Goal: Information Seeking & Learning: Find specific fact

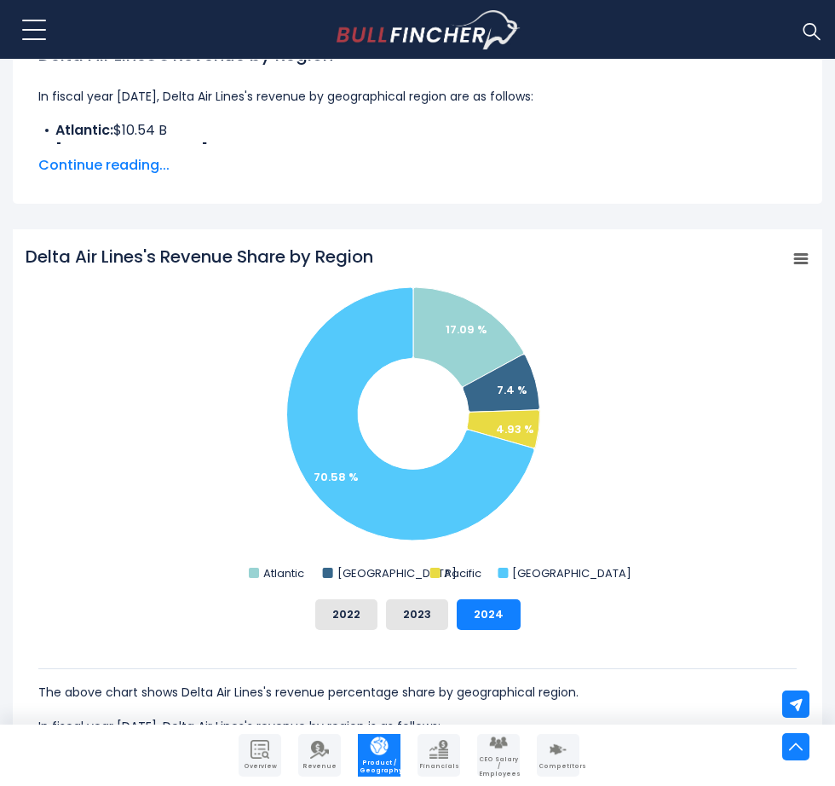
click at [410, 630] on div "The above chart shows Delta Air Lines's revenue percentage share by geographica…" at bounding box center [418, 733] width 784 height 206
click at [410, 620] on button "2023" at bounding box center [417, 614] width 62 height 31
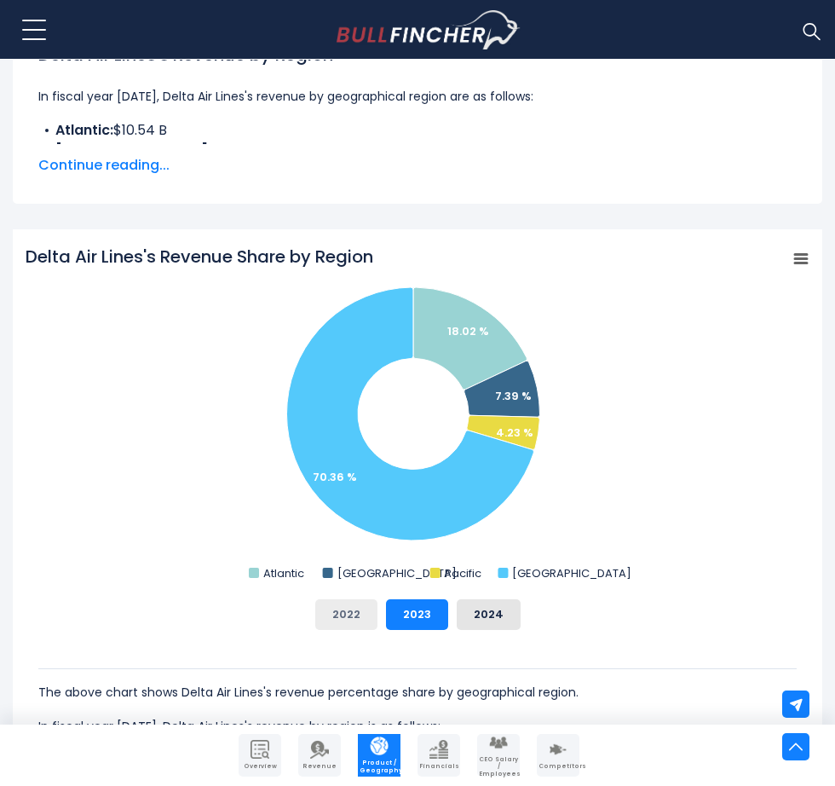
click at [372, 612] on button "2022" at bounding box center [346, 614] width 62 height 31
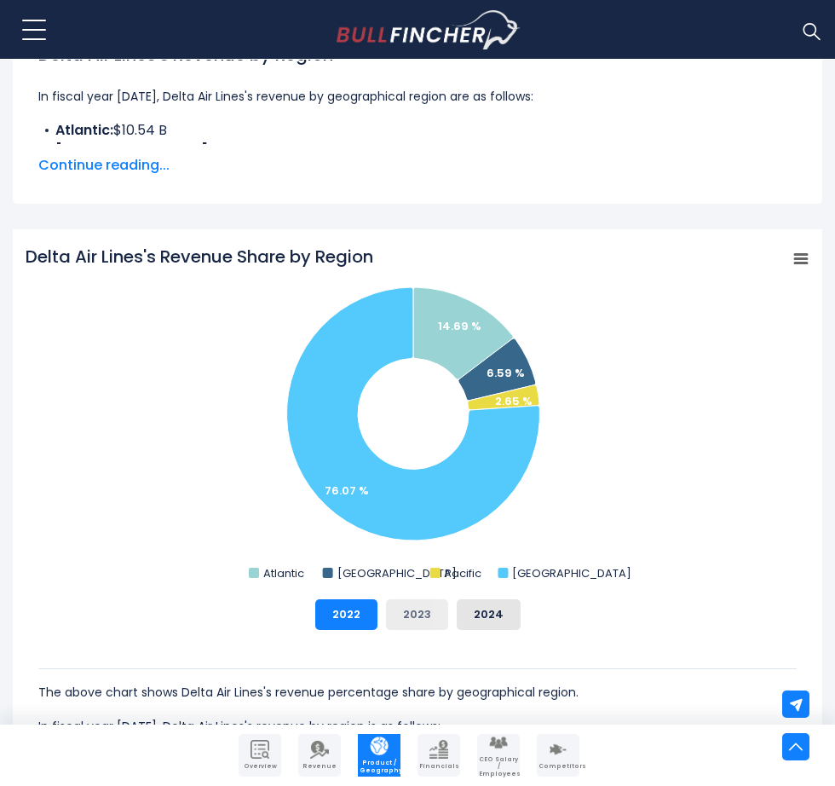
click at [413, 617] on button "2023" at bounding box center [417, 614] width 62 height 31
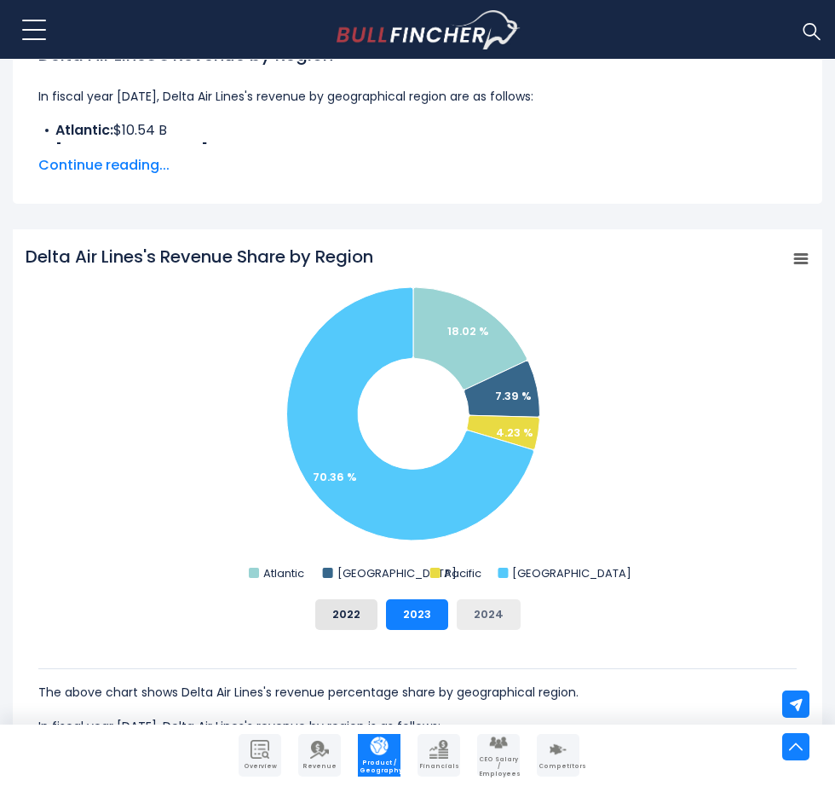
click at [486, 614] on button "2024" at bounding box center [489, 614] width 64 height 31
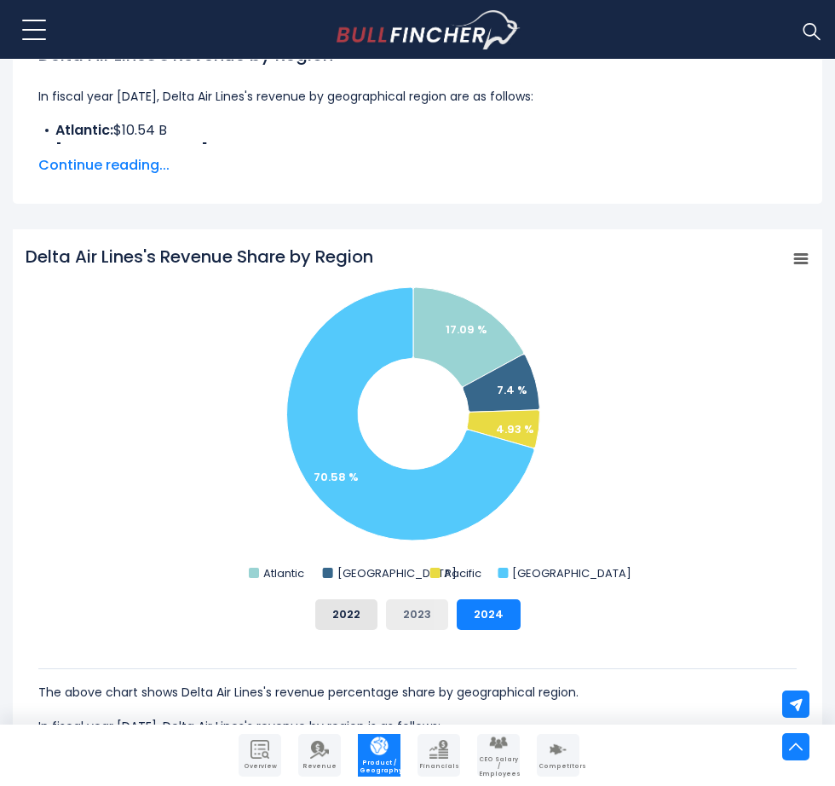
click at [429, 615] on button "2023" at bounding box center [417, 614] width 62 height 31
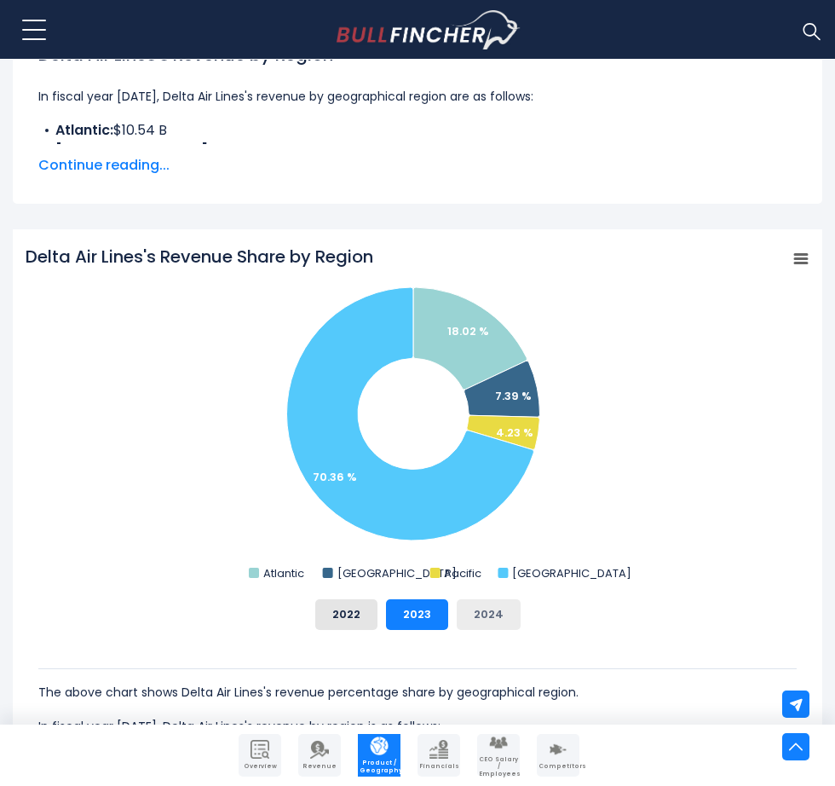
click at [464, 615] on button "2024" at bounding box center [489, 614] width 64 height 31
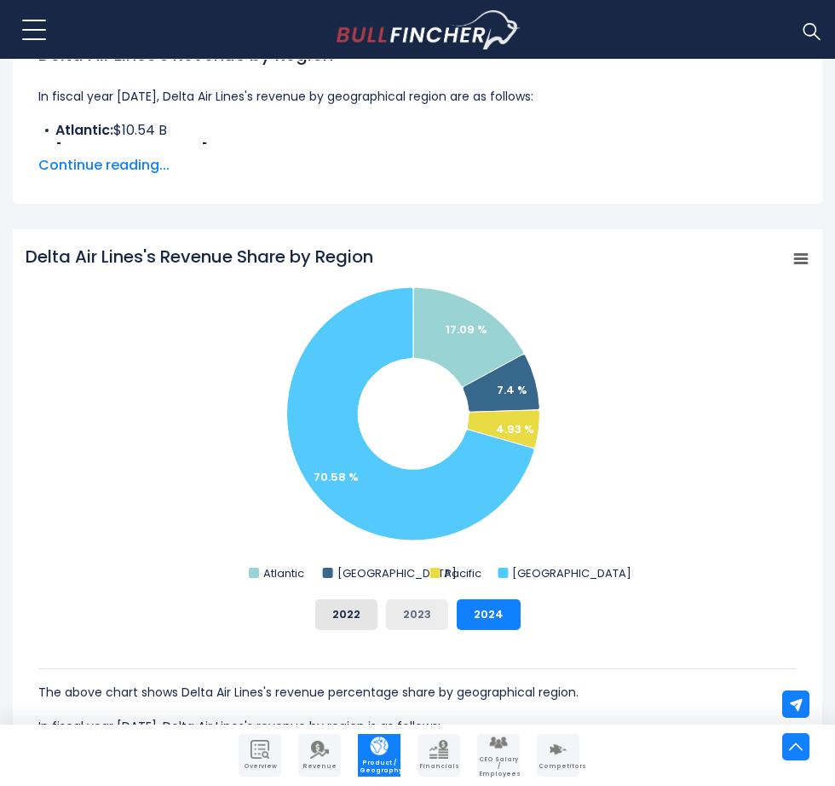
click at [422, 614] on button "2023" at bounding box center [417, 614] width 62 height 31
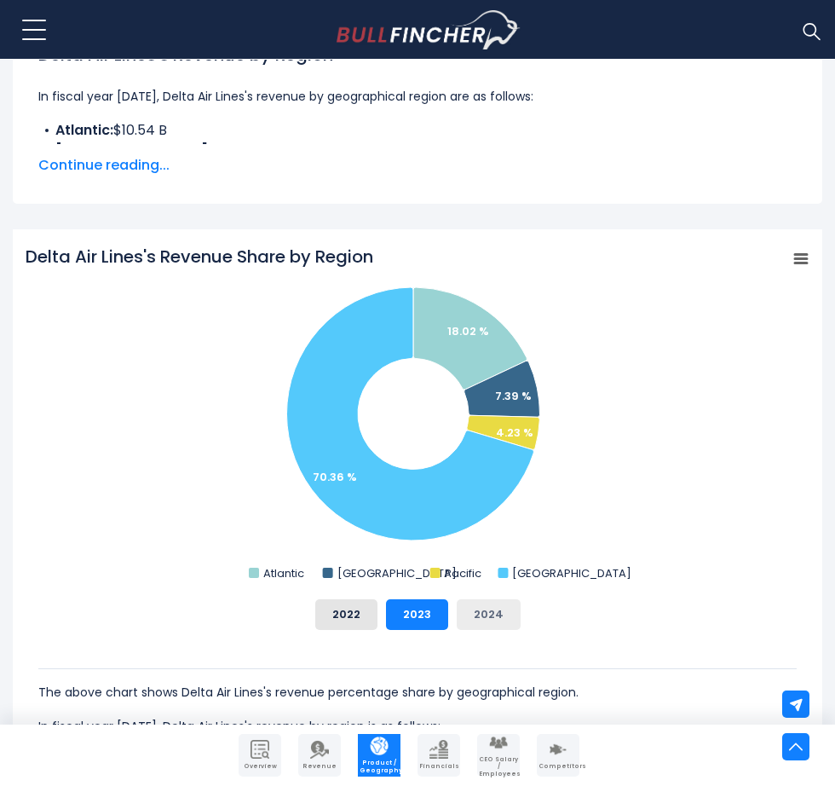
click at [464, 614] on button "2024" at bounding box center [489, 614] width 64 height 31
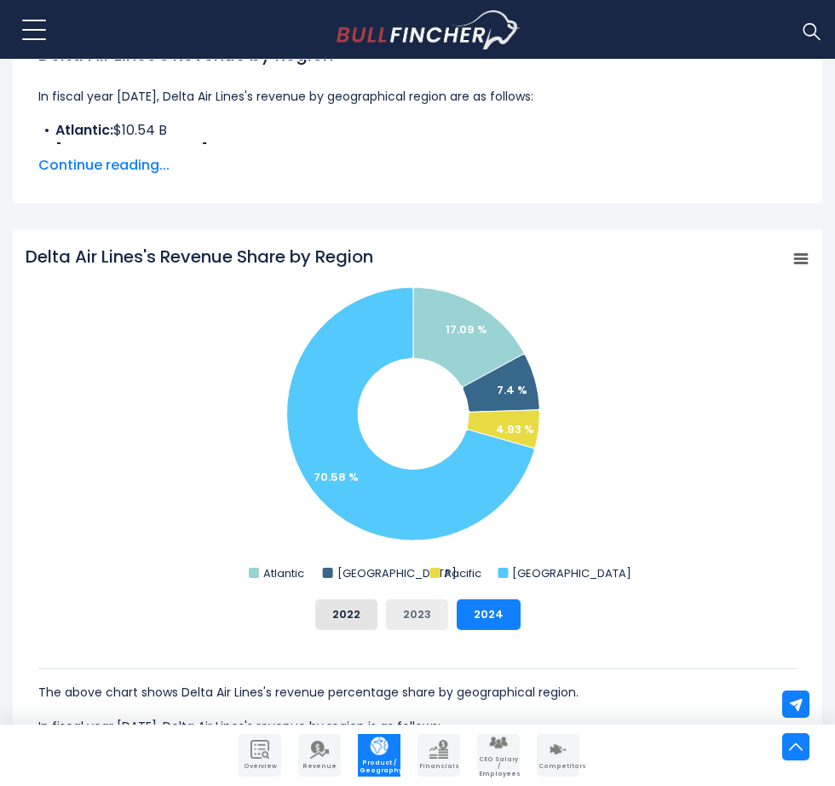
click at [424, 614] on button "2023" at bounding box center [417, 614] width 62 height 31
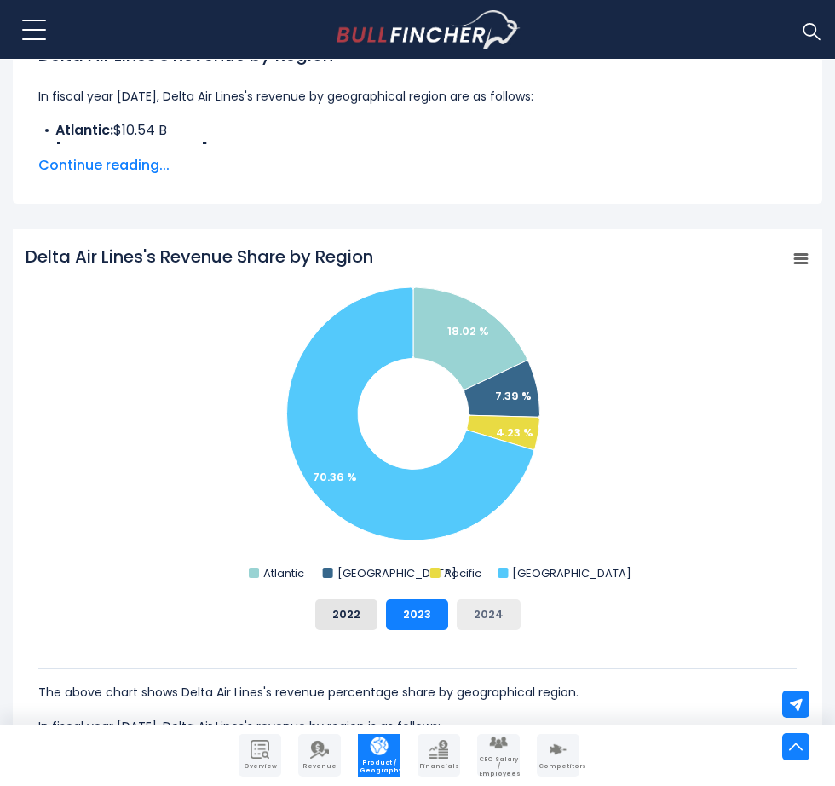
click at [476, 614] on button "2024" at bounding box center [489, 614] width 64 height 31
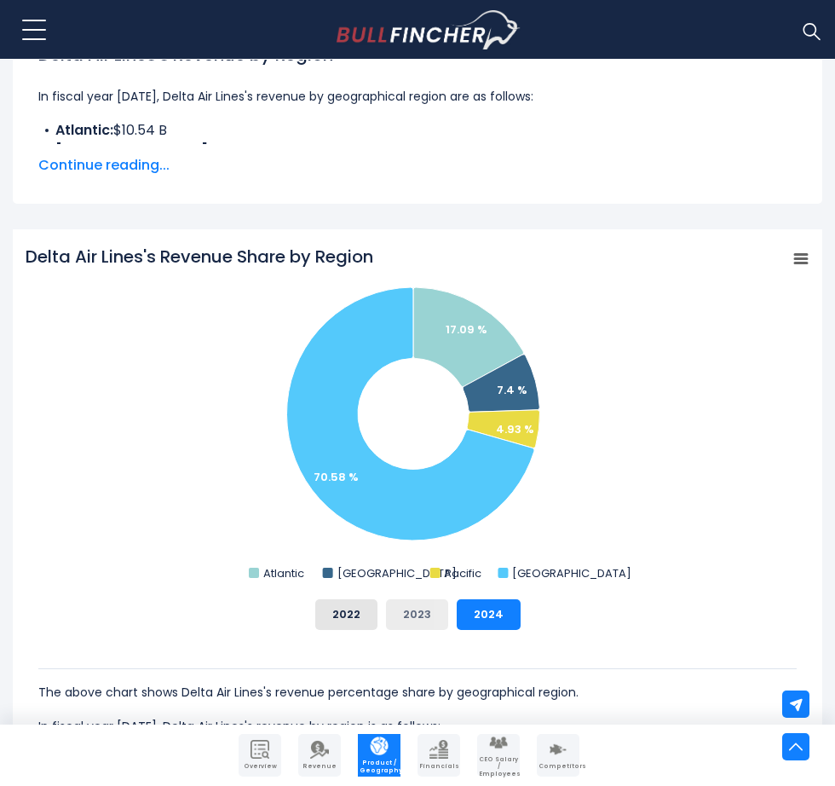
click at [420, 613] on button "2023" at bounding box center [417, 614] width 62 height 31
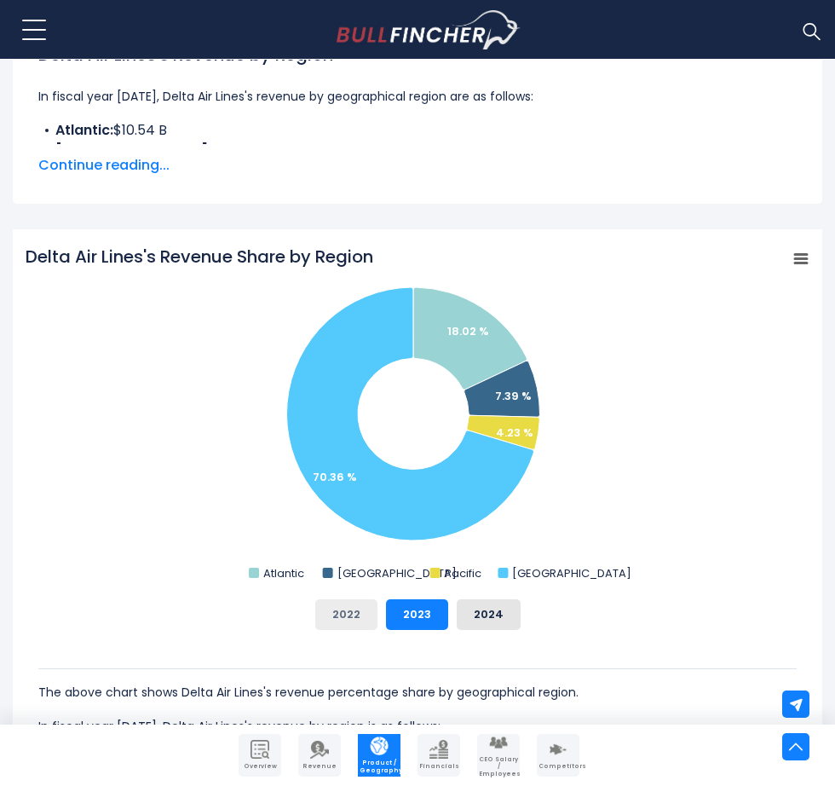
click at [361, 613] on button "2022" at bounding box center [346, 614] width 62 height 31
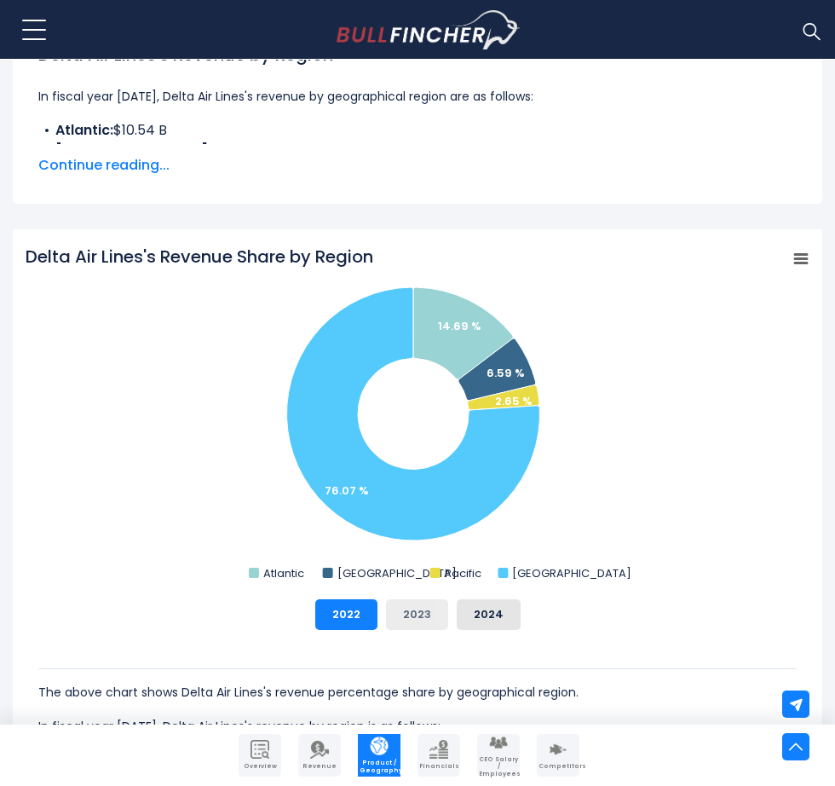
click at [416, 615] on button "2023" at bounding box center [417, 614] width 62 height 31
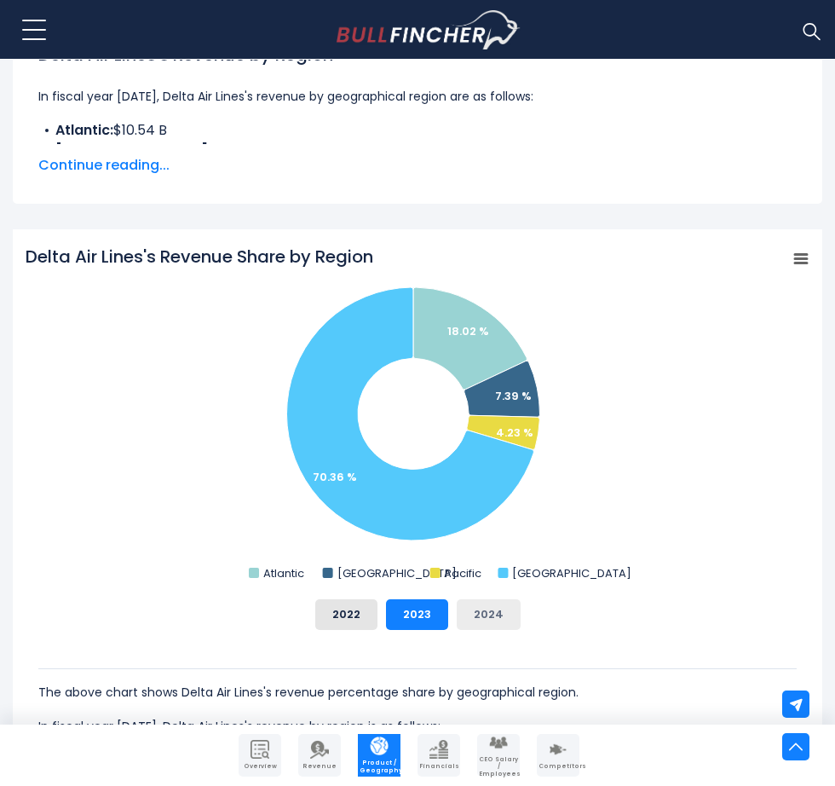
click at [470, 616] on button "2024" at bounding box center [489, 614] width 64 height 31
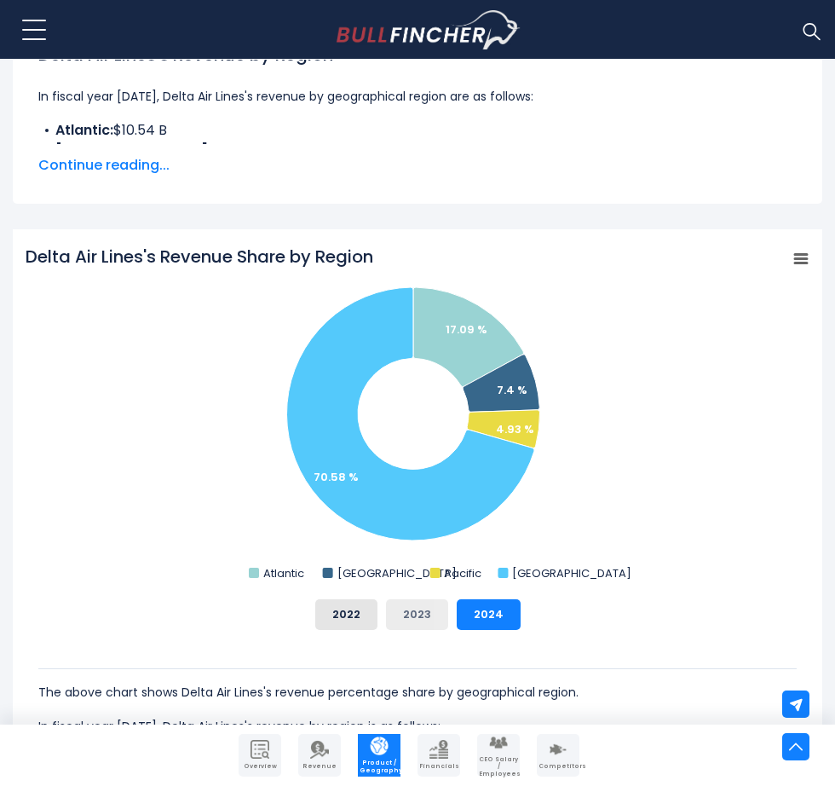
click at [410, 605] on button "2023" at bounding box center [417, 614] width 62 height 31
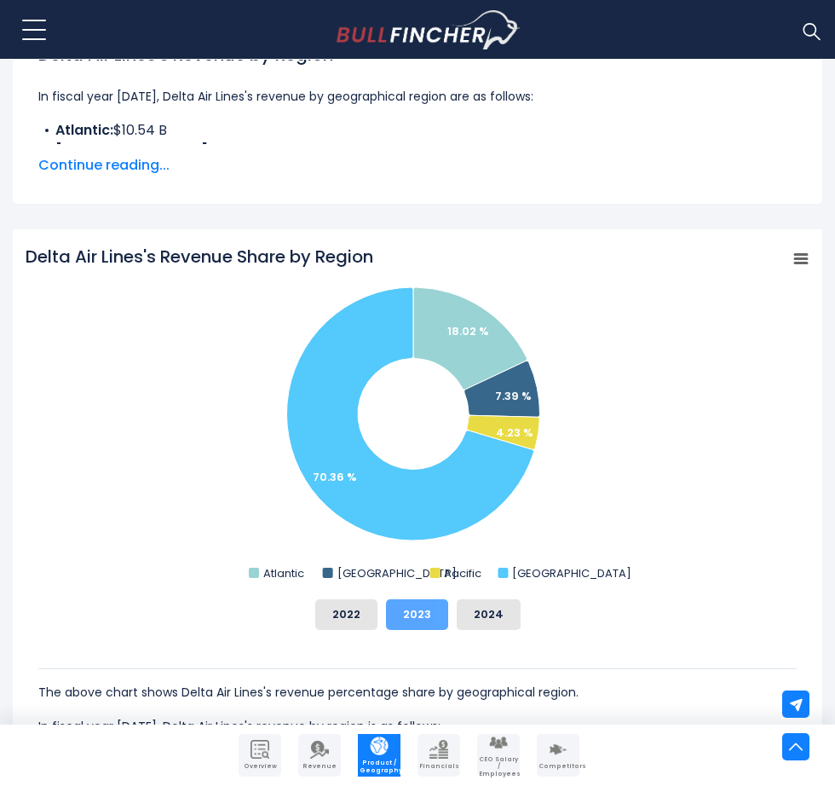
click at [441, 605] on button "2023" at bounding box center [417, 614] width 62 height 31
click at [464, 604] on button "2024" at bounding box center [489, 614] width 64 height 31
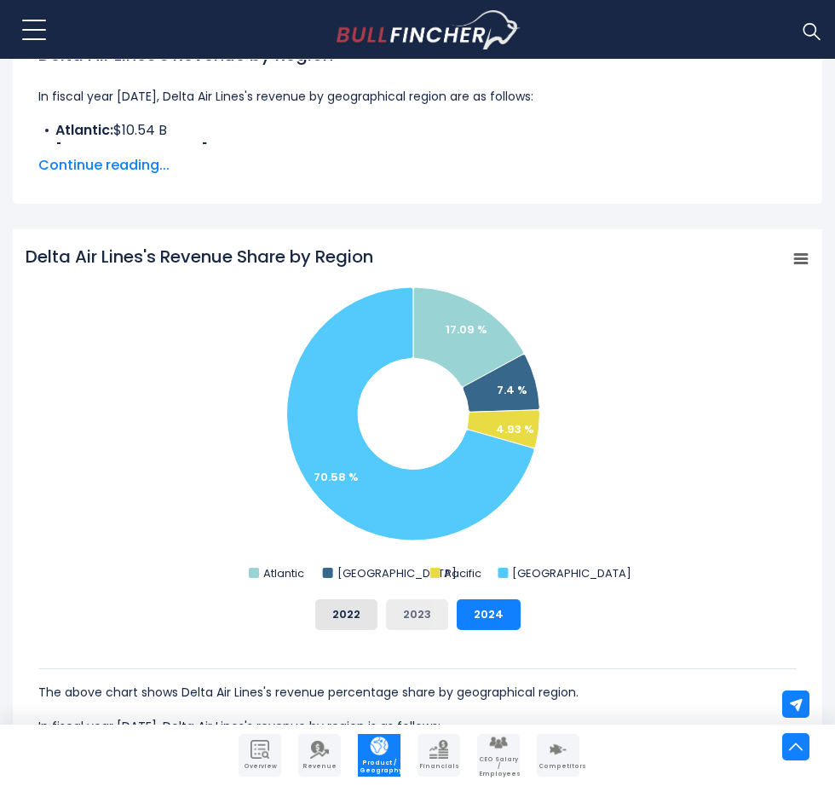
click at [413, 618] on button "2023" at bounding box center [417, 614] width 62 height 31
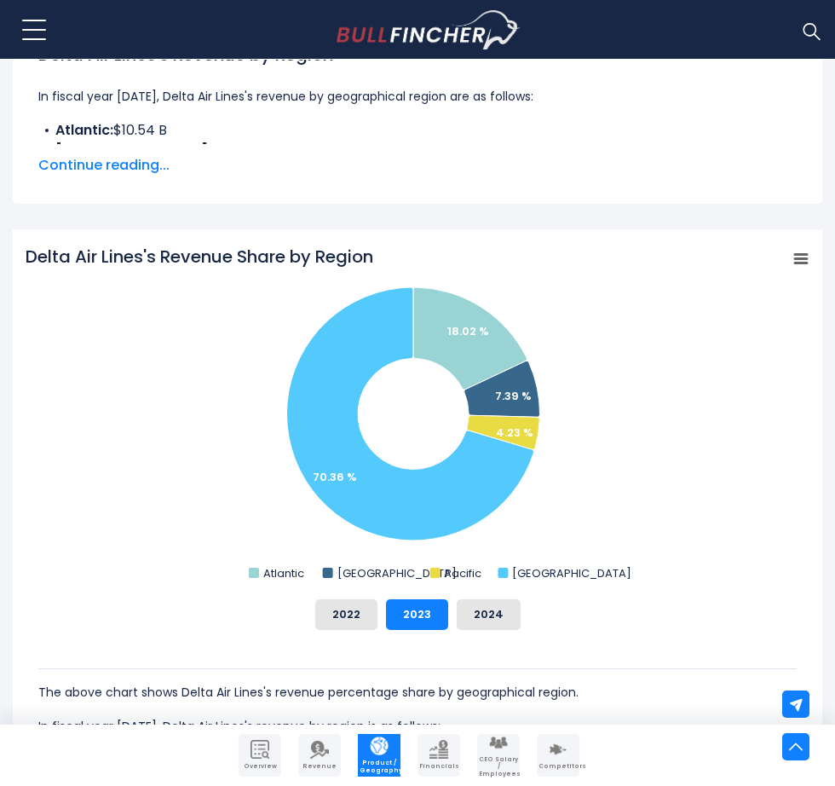
click at [449, 617] on div "2022 2023 2024" at bounding box center [418, 614] width 784 height 31
click at [463, 617] on button "2024" at bounding box center [489, 614] width 64 height 31
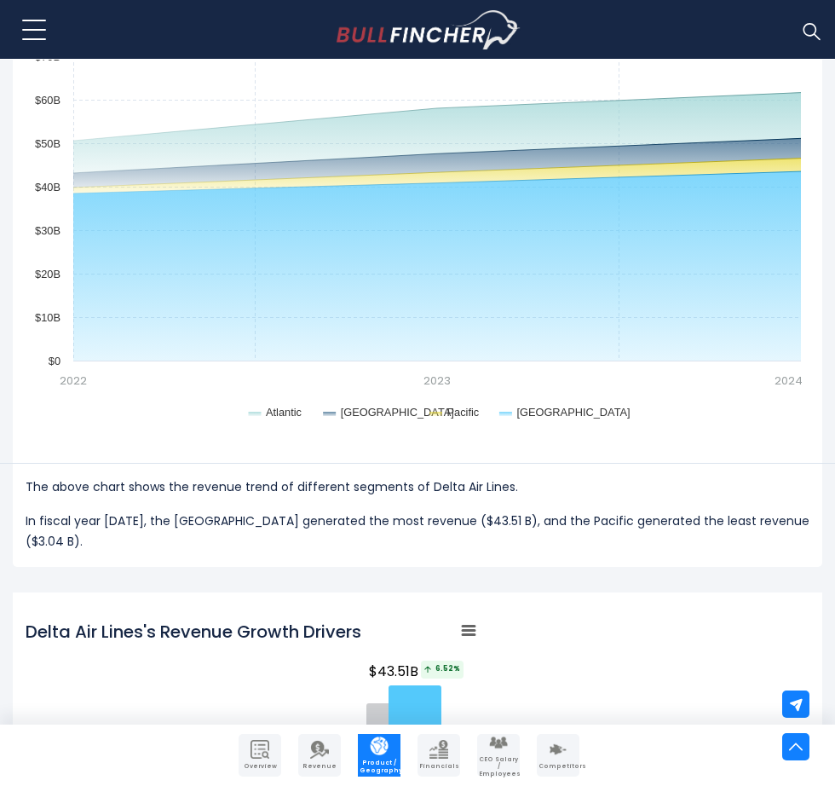
scroll to position [1666, 0]
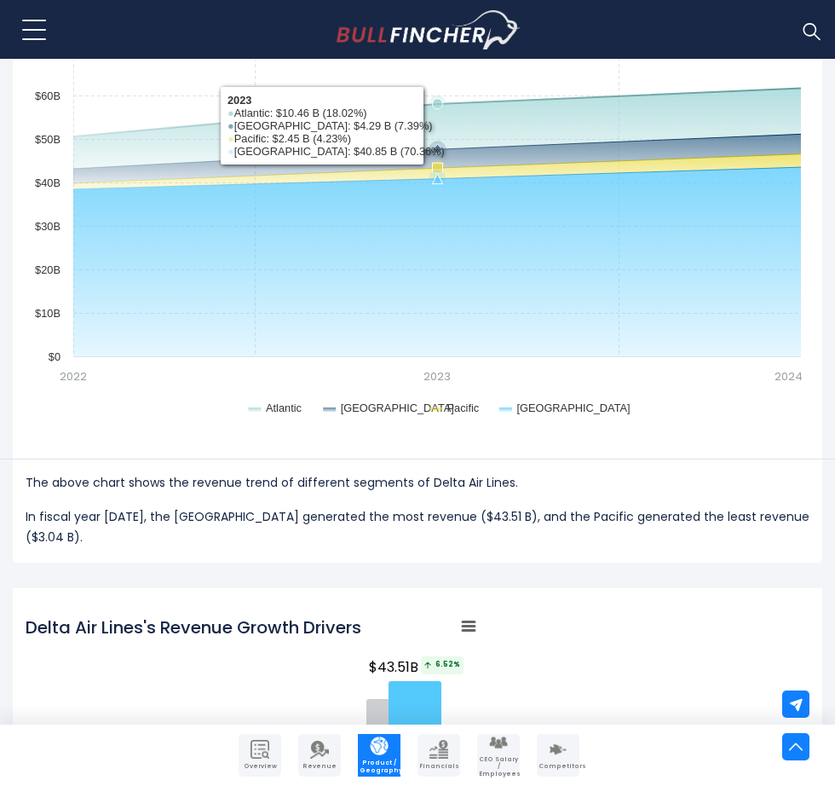
drag, startPoint x: 435, startPoint y: 105, endPoint x: 445, endPoint y: 184, distance: 79.9
click at [449, 174] on g "Delta Air Lines's Regions Revenue Trend" at bounding box center [437, 222] width 728 height 268
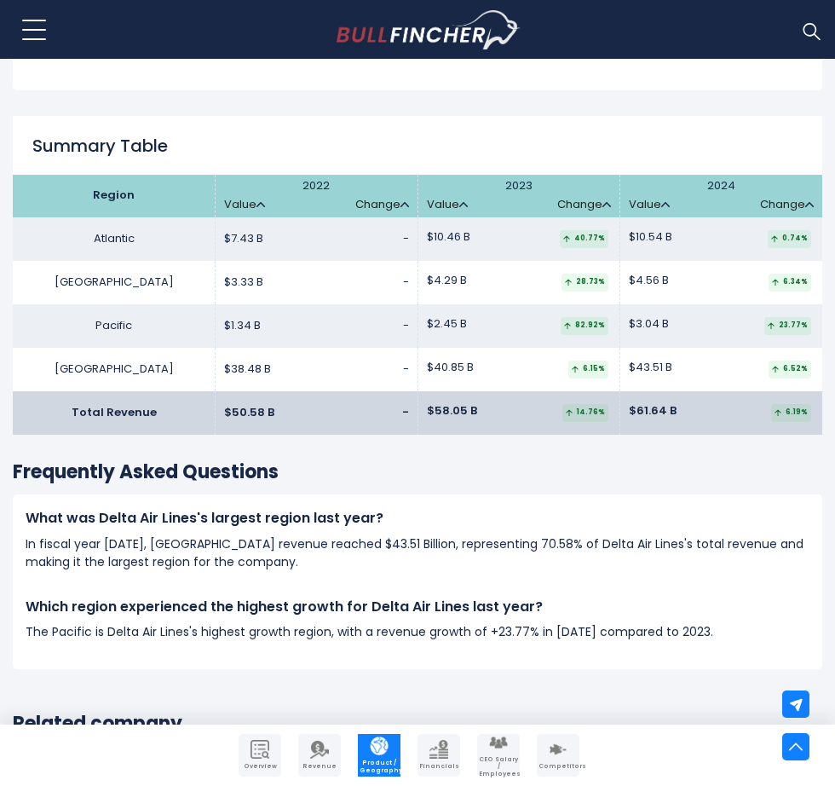
scroll to position [2807, 0]
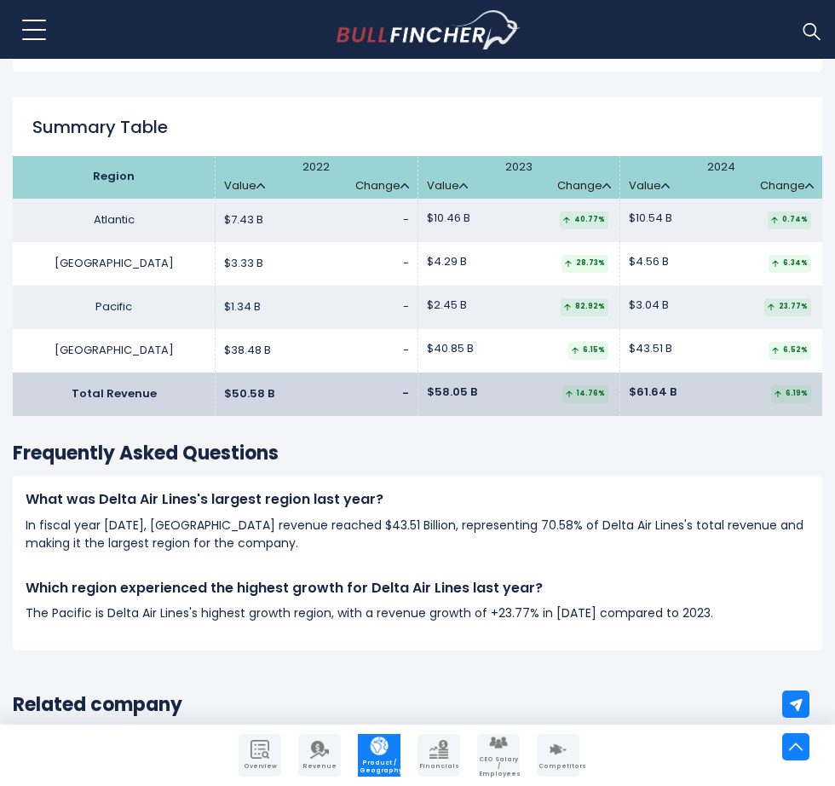
drag, startPoint x: 672, startPoint y: 374, endPoint x: 602, endPoint y: 373, distance: 69.9
click at [602, 373] on tr "Total Revenue $50.58 B - $58.05 B $61.64 B" at bounding box center [418, 393] width 810 height 43
click at [474, 378] on td "$58.05 B 14.76%" at bounding box center [519, 393] width 203 height 43
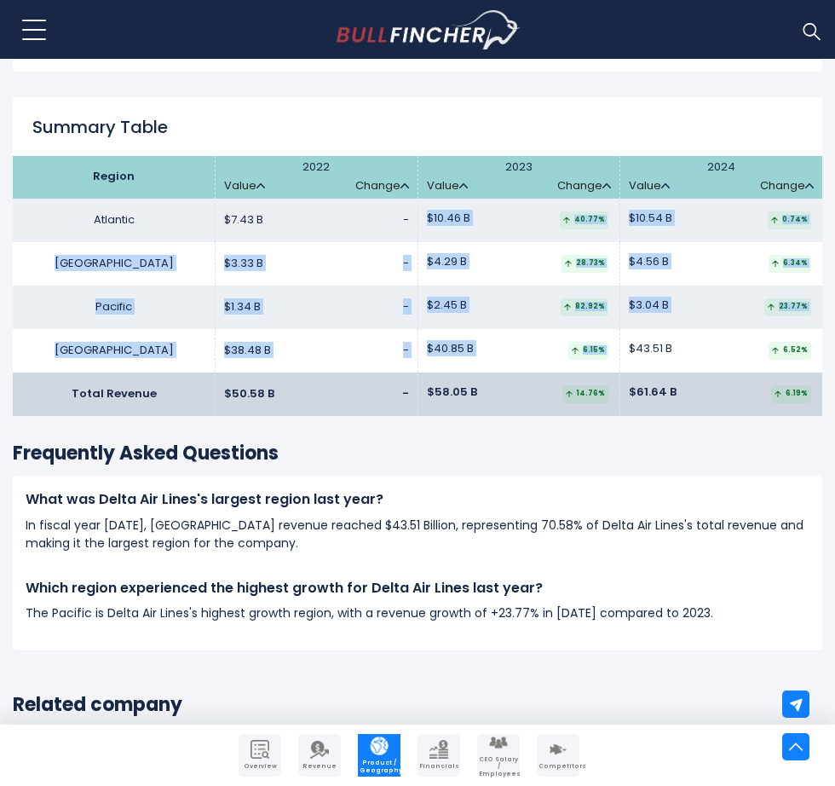
drag, startPoint x: 499, startPoint y: 203, endPoint x: 675, endPoint y: 306, distance: 203.6
click at [678, 309] on tbody "Atlantic $7.43 B - $10.46 B" at bounding box center [418, 286] width 810 height 174
click at [675, 306] on td "$3.04 B 23.77%" at bounding box center [721, 307] width 203 height 43
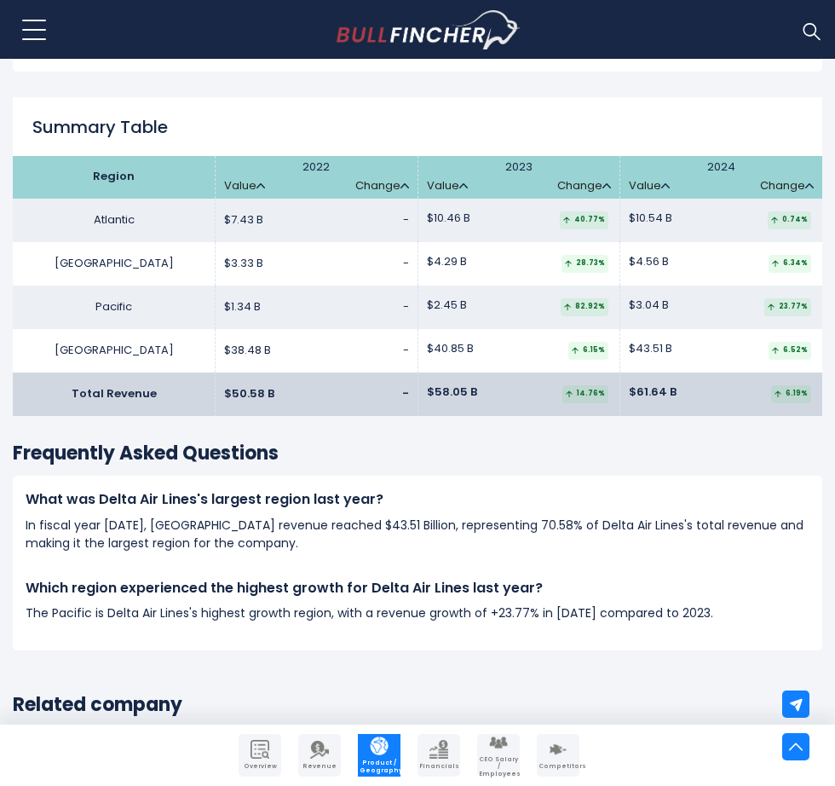
scroll to position [2808, 0]
